Goal: Transaction & Acquisition: Purchase product/service

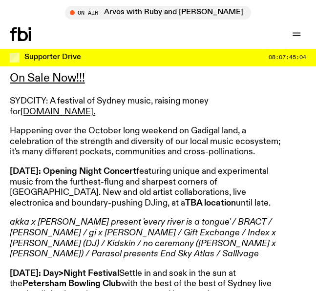
scroll to position [420, 0]
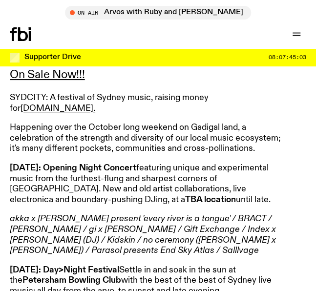
click at [121, 163] on p "[DATE]: Opening Night Concert featuring unique and experimental music from the …" at bounding box center [150, 184] width 281 height 42
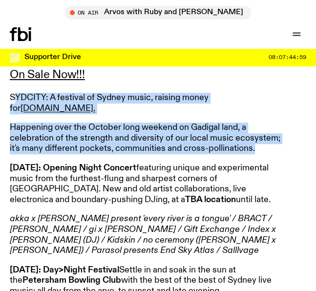
drag, startPoint x: 14, startPoint y: 79, endPoint x: 270, endPoint y: 125, distance: 260.6
copy article "YDCITY: A festival of Sydney music, raising money for [DOMAIN_NAME]. Happening …"
click at [66, 163] on p "[DATE]: Opening Night Concert featuring unique and experimental music from the …" at bounding box center [150, 184] width 281 height 42
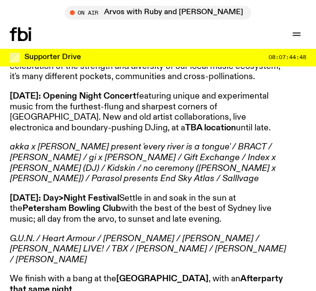
scroll to position [470, 0]
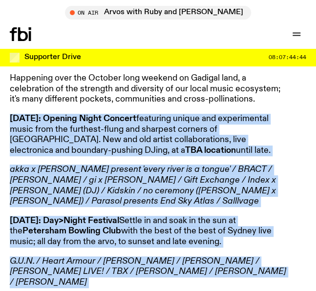
drag, startPoint x: 11, startPoint y: 89, endPoint x: 173, endPoint y: 279, distance: 249.2
click at [173, 279] on article "On Sale Now!!! SYDCITY: A festival of Sydney music, raising money for [DOMAIN_N…" at bounding box center [150, 262] width 281 height 487
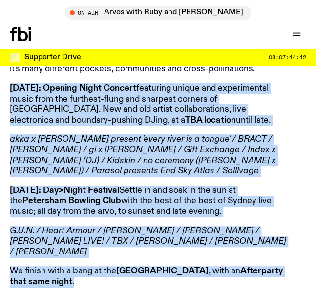
copy article "[DATE]: Opening Night Concert featuring unique and experimental music from the …"
click at [206, 186] on p "[DATE]: Day>Night Festival Settle in and soak in the sun at the [GEOGRAPHIC_DAT…" at bounding box center [150, 202] width 281 height 32
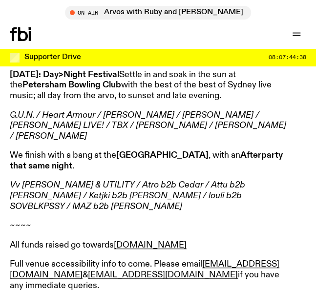
scroll to position [618, 0]
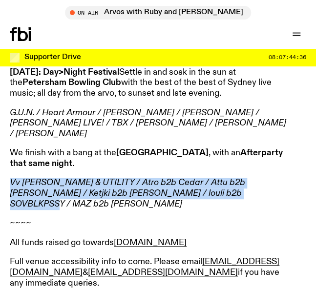
drag, startPoint x: 10, startPoint y: 145, endPoint x: 224, endPoint y: 157, distance: 214.9
click at [224, 178] on p "Vv [PERSON_NAME] & UTILITY / Atro b2b Cedar / Attu b2b [PERSON_NAME] / Ketjki b…" at bounding box center [150, 194] width 281 height 32
copy em "Vv [PERSON_NAME] & UTILITY / Atro b2b Cedar / Attu b2b [PERSON_NAME] / Ketjki b…"
click at [197, 139] on article "On Sale Now!!! SYDCITY: A festival of Sydney music, raising money for [DOMAIN_N…" at bounding box center [150, 113] width 281 height 487
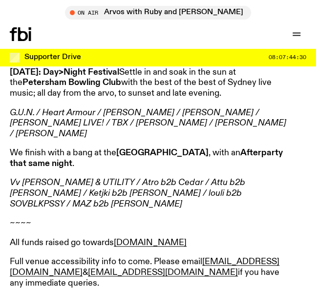
scroll to position [708, 0]
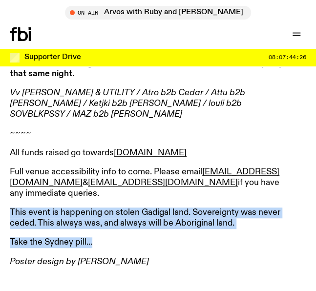
drag, startPoint x: 99, startPoint y: 192, endPoint x: 6, endPoint y: 169, distance: 95.8
click at [6, 169] on div "On Sale Now!!! SYDCITY: A festival of Sydney music, raising money for [DOMAIN_N…" at bounding box center [158, 77] width 316 height 657
copy article "This event is happening on stolen Gadigal land. Sovereignty was never ceded. Th…"
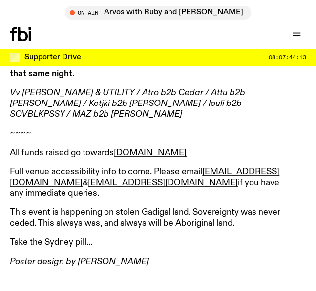
click at [206, 148] on p "All funds raised go towards [DOMAIN_NAME]" at bounding box center [150, 153] width 281 height 11
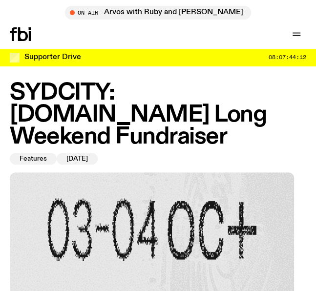
scroll to position [253, 0]
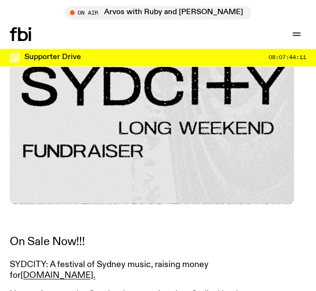
click at [51, 236] on link "On Sale Now!!!" at bounding box center [47, 242] width 75 height 12
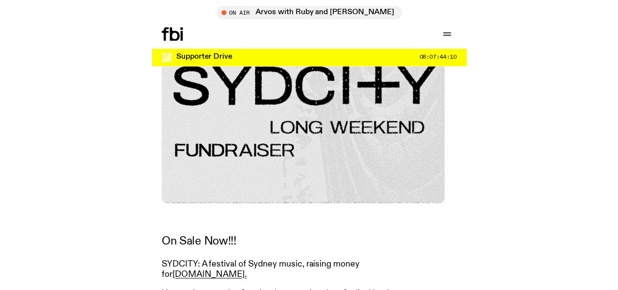
scroll to position [244, 0]
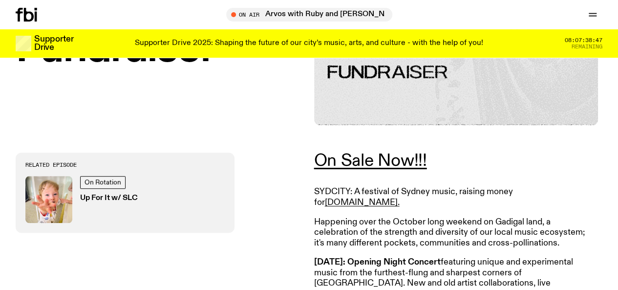
click at [316, 47] on p "Supporter Drive 2025: Shaping the future of our city’s music, arts, and culture…" at bounding box center [309, 43] width 348 height 9
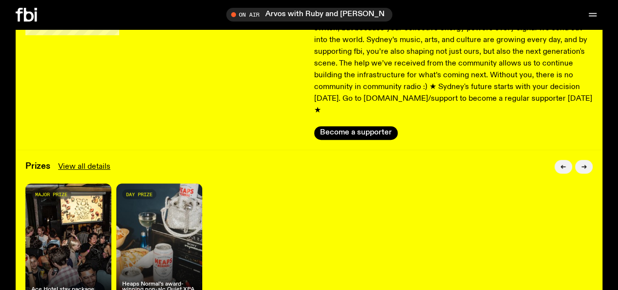
scroll to position [40, 0]
